Goal: Task Accomplishment & Management: Use online tool/utility

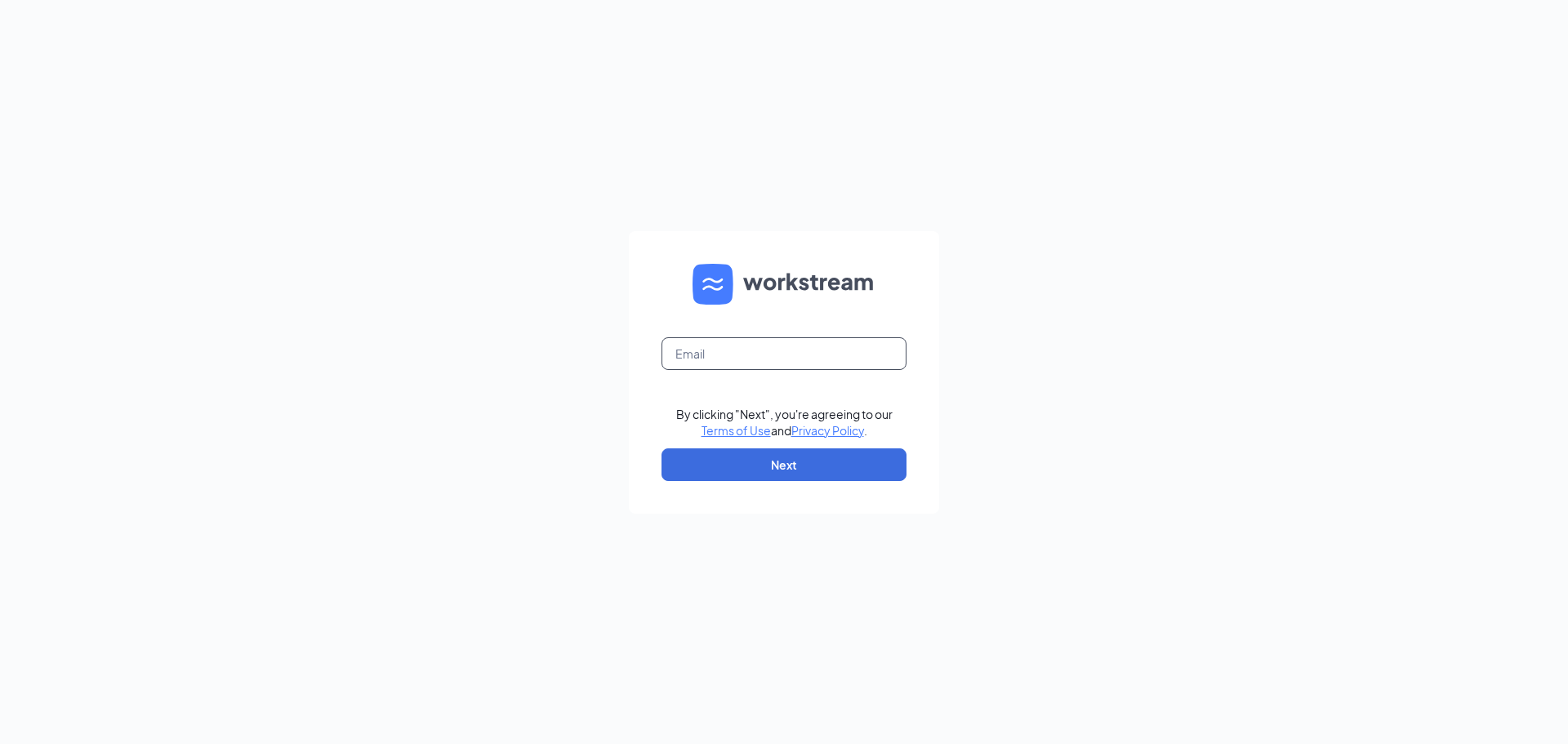
click at [814, 349] on input "text" at bounding box center [784, 354] width 245 height 33
type input "jewellsquareace@myaceonline.com"
click at [817, 462] on button "Next" at bounding box center [784, 465] width 245 height 33
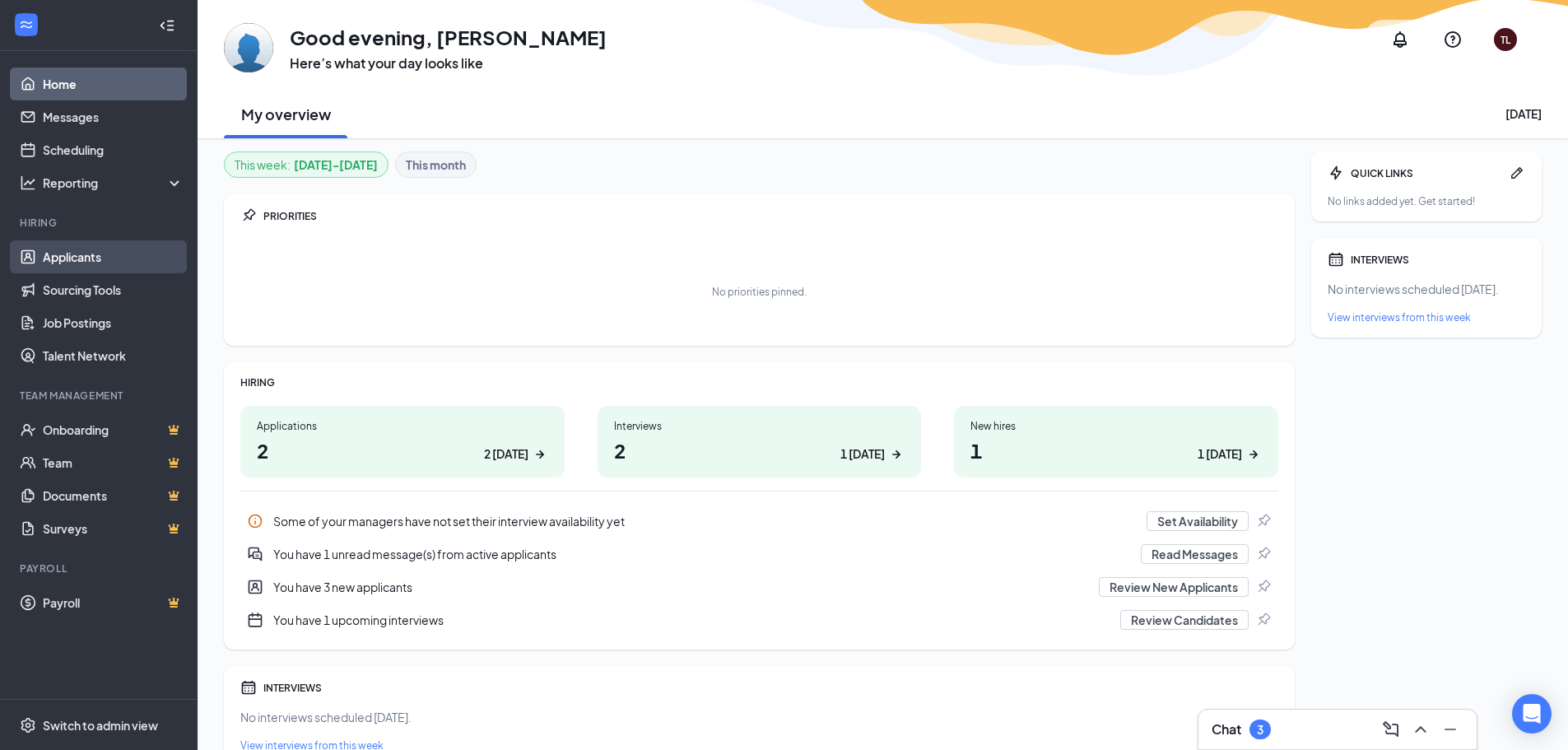
click at [105, 258] on link "Applicants" at bounding box center [113, 257] width 141 height 33
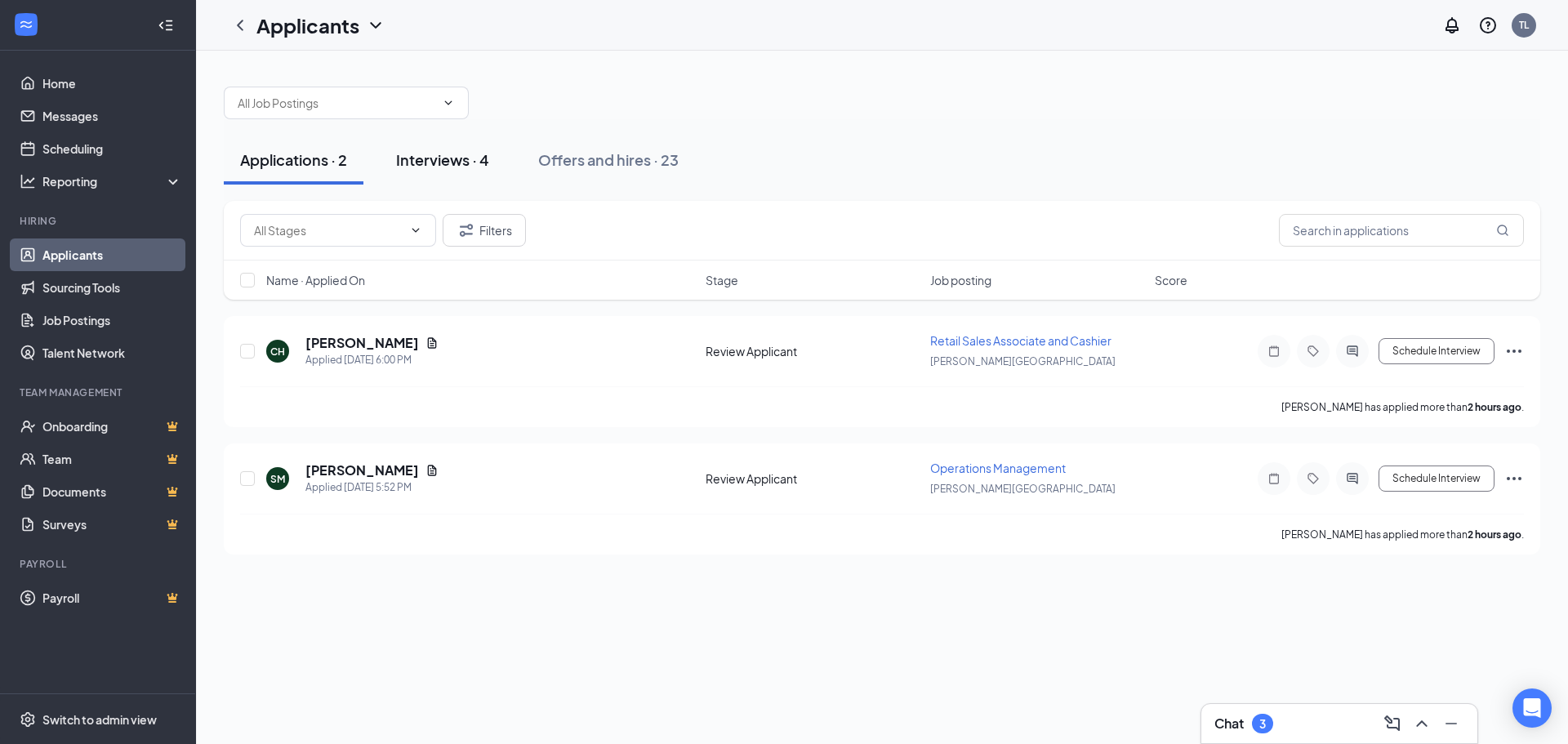
click at [463, 161] on div "Interviews · 4" at bounding box center [443, 160] width 93 height 21
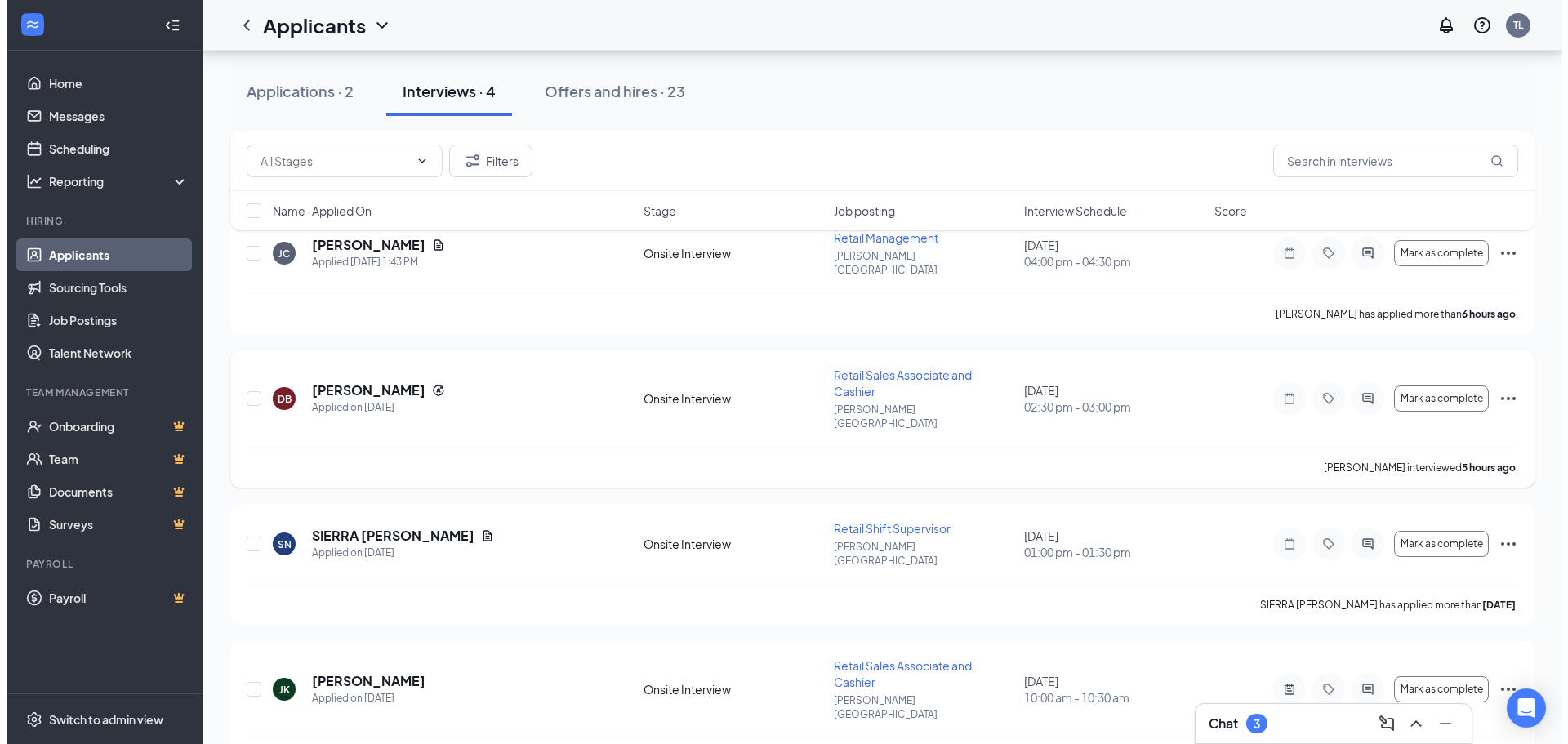
scroll to position [21, 0]
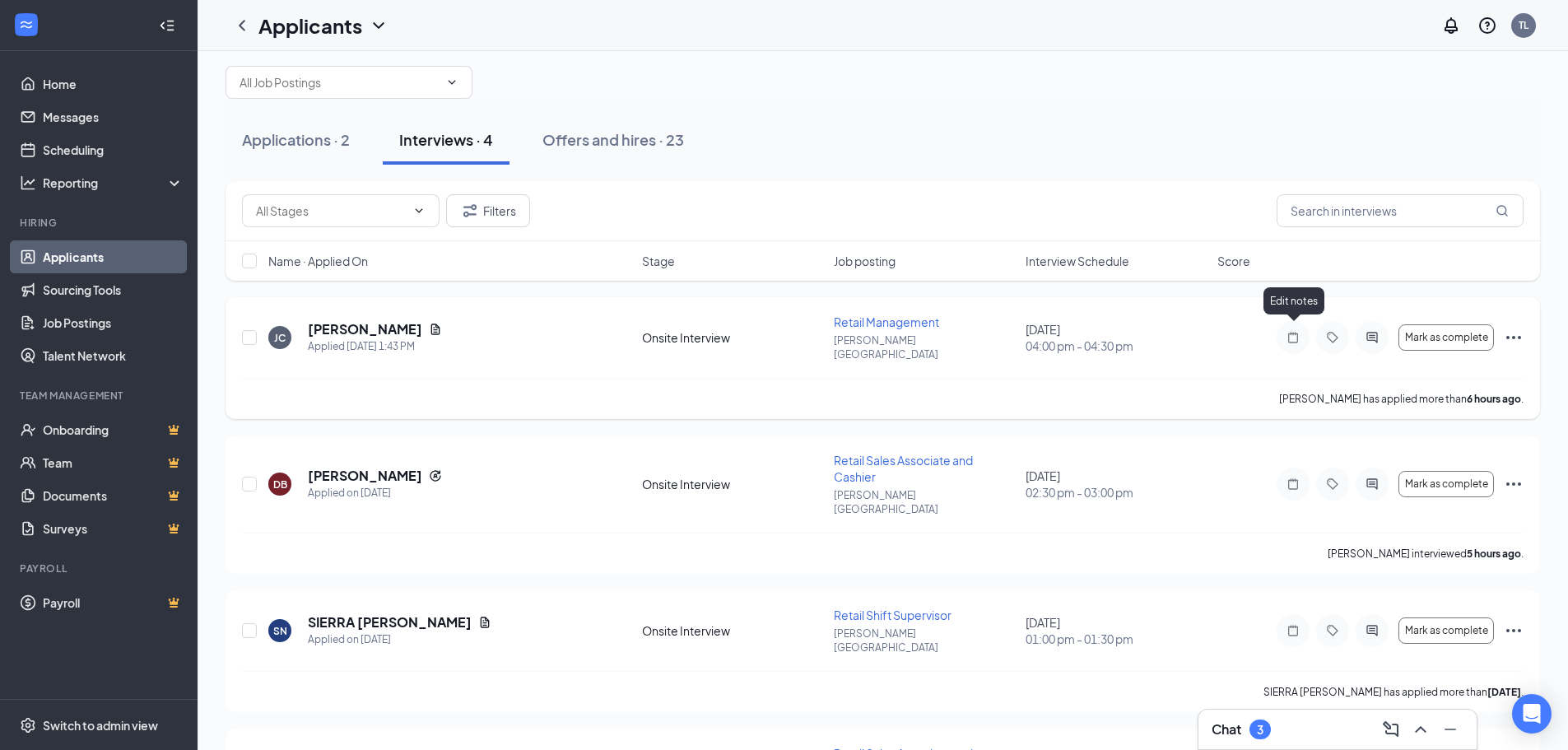
click at [1294, 333] on icon "Note" at bounding box center [1294, 338] width 20 height 13
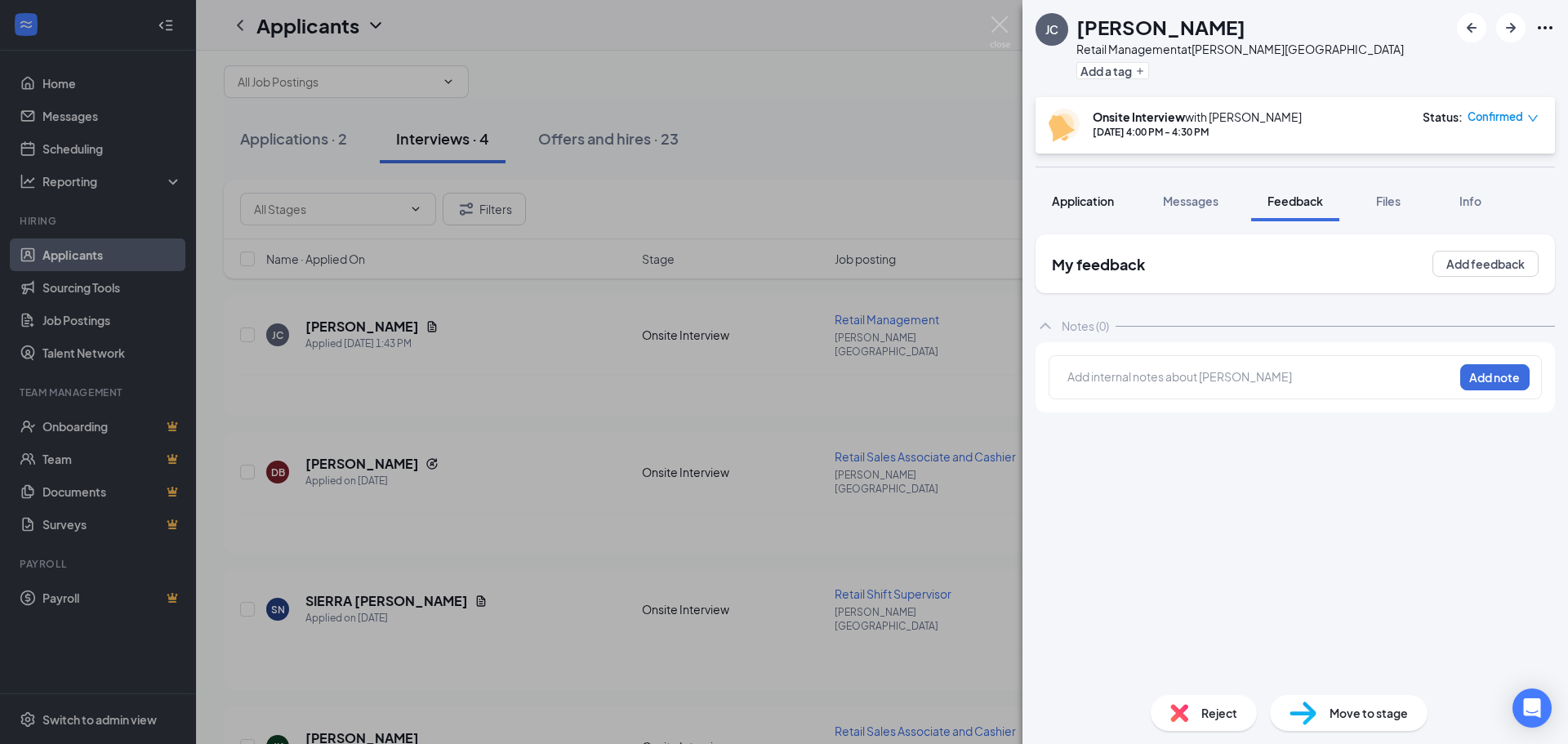
click at [1093, 206] on span "Application" at bounding box center [1083, 201] width 62 height 15
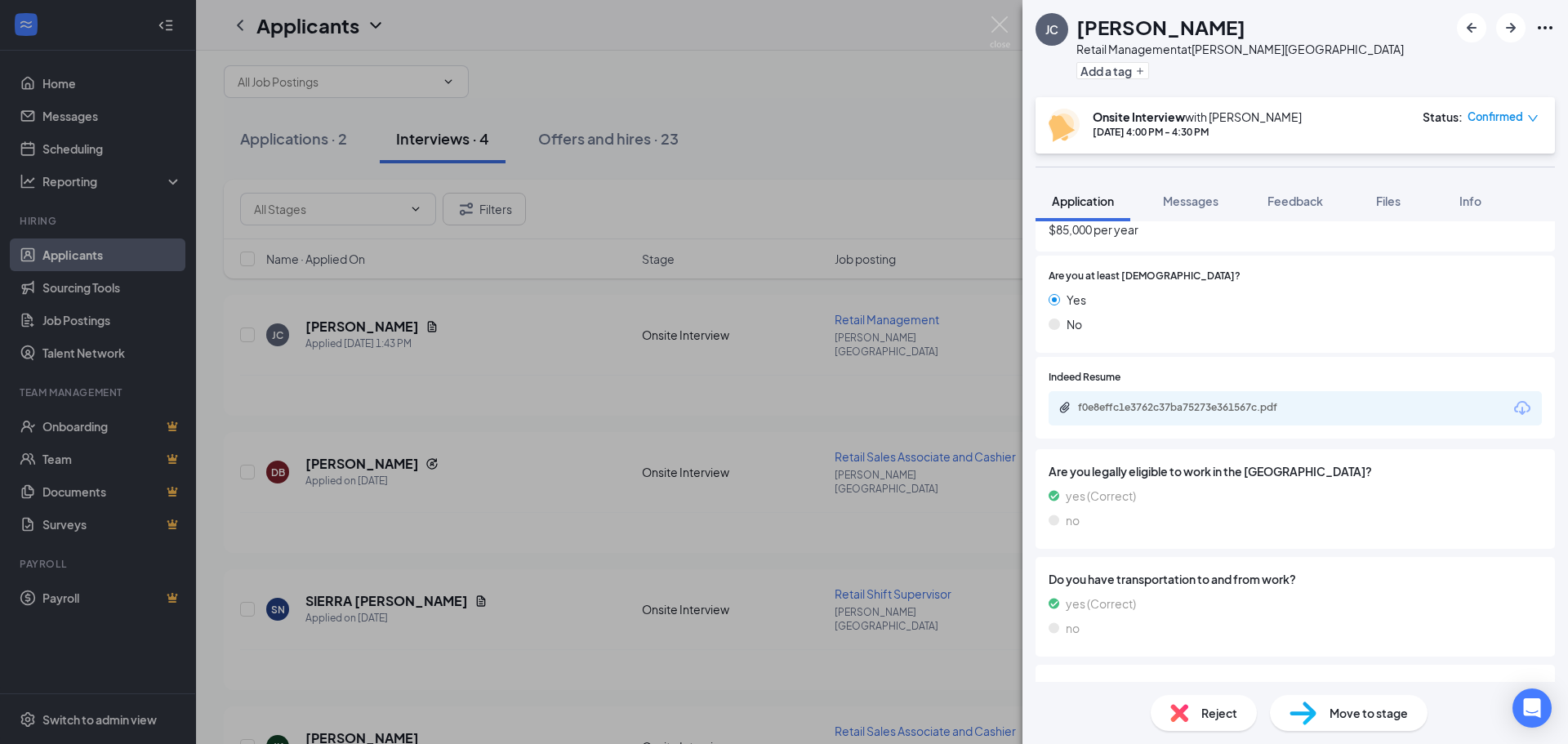
scroll to position [1307, 0]
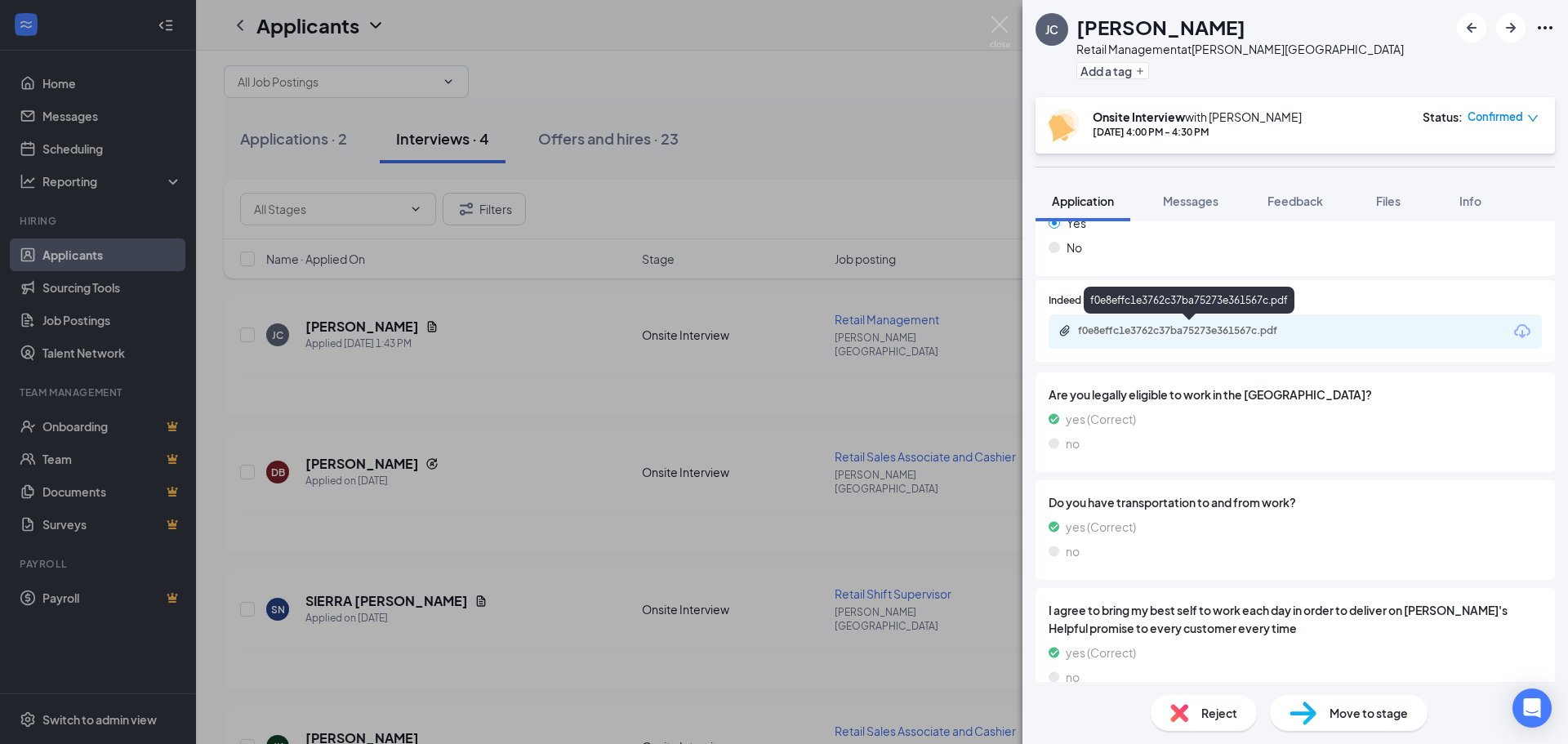
click at [1257, 332] on div "f0e8effc1e3762c37ba75273e361567c.pdf" at bounding box center [1192, 330] width 229 height 13
